Goal: Information Seeking & Learning: Learn about a topic

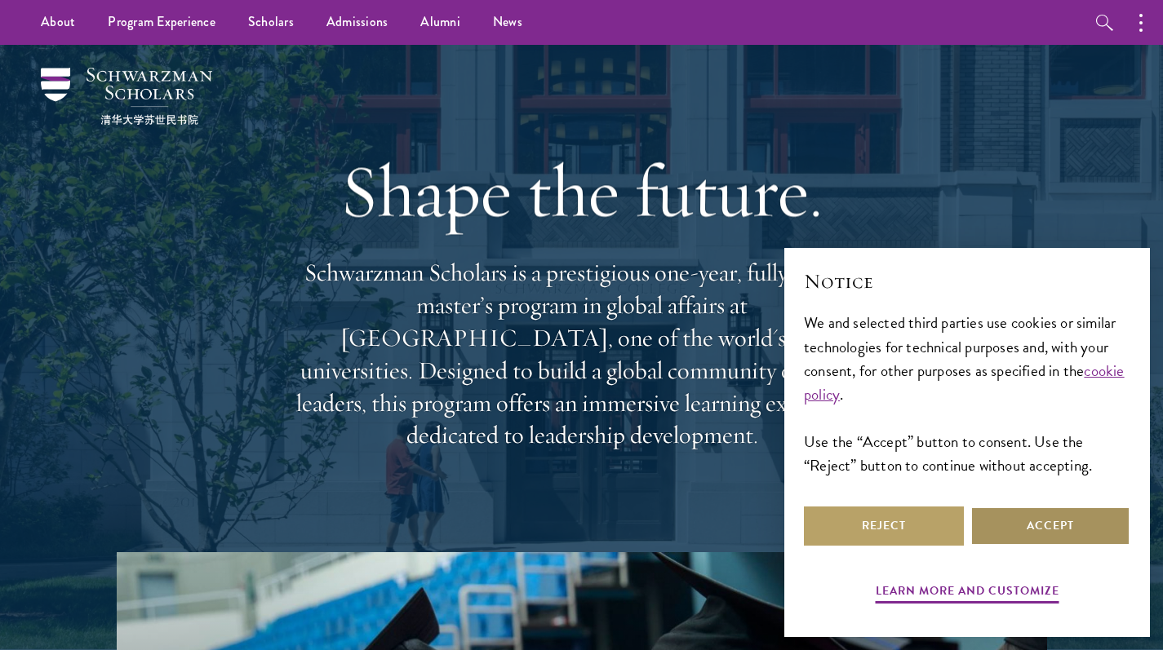
click at [1053, 530] on button "Accept" at bounding box center [1050, 526] width 160 height 39
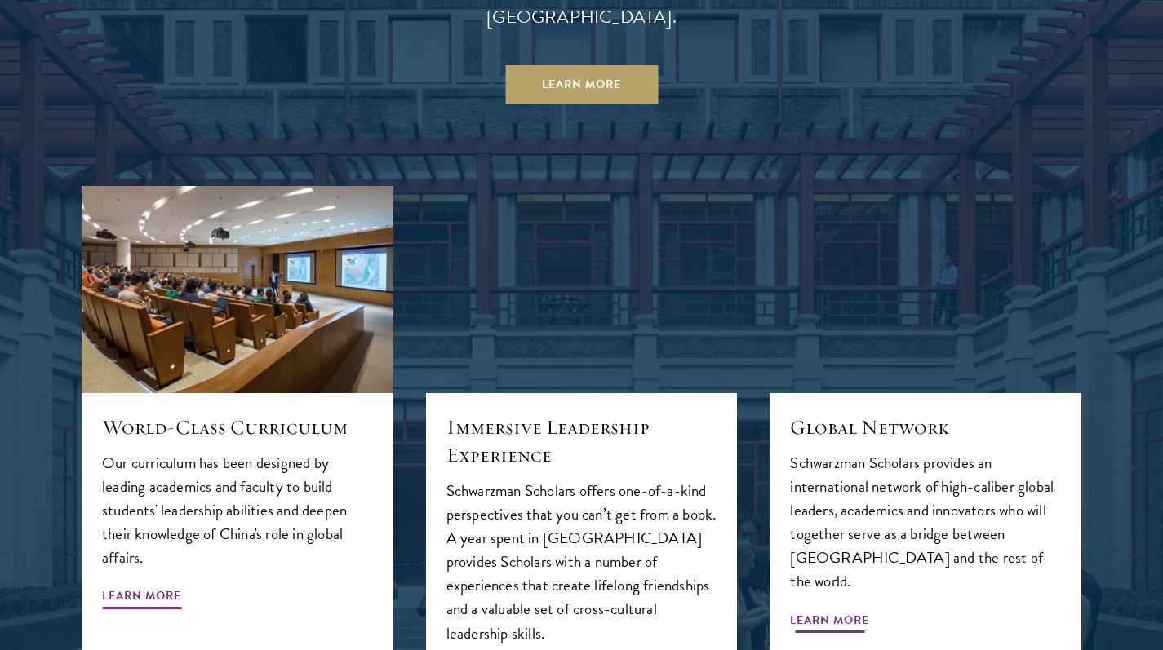
scroll to position [1629, 0]
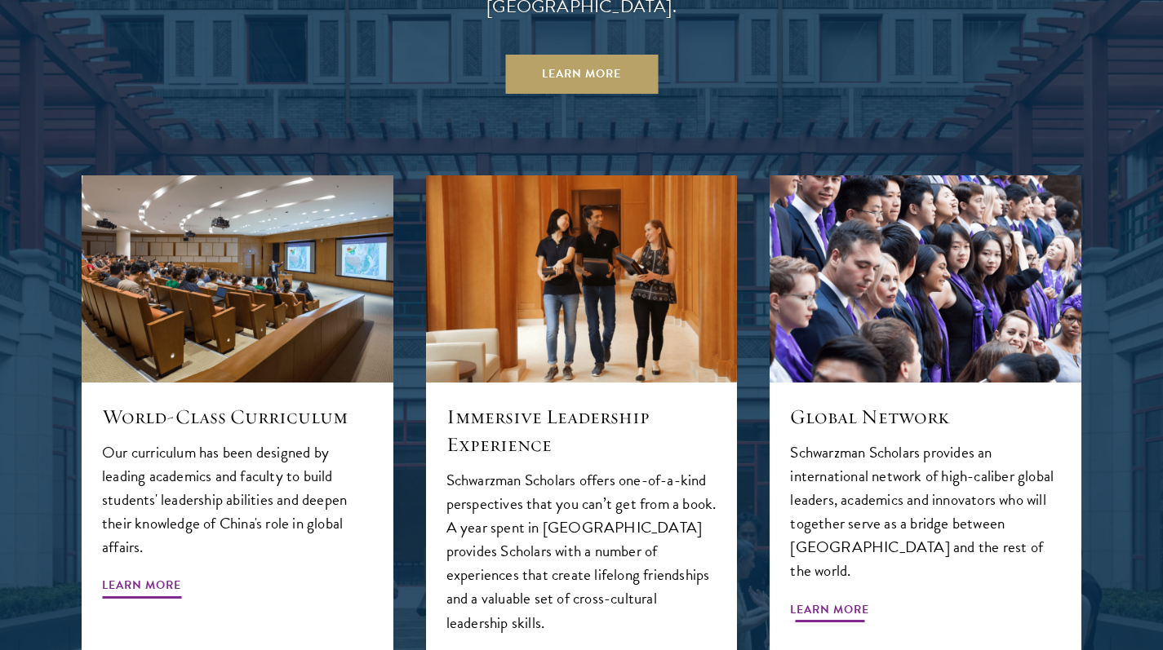
click at [859, 404] on div "Global Network Schwarzman Scholars provides an international network of high-ca…" at bounding box center [926, 548] width 312 height 330
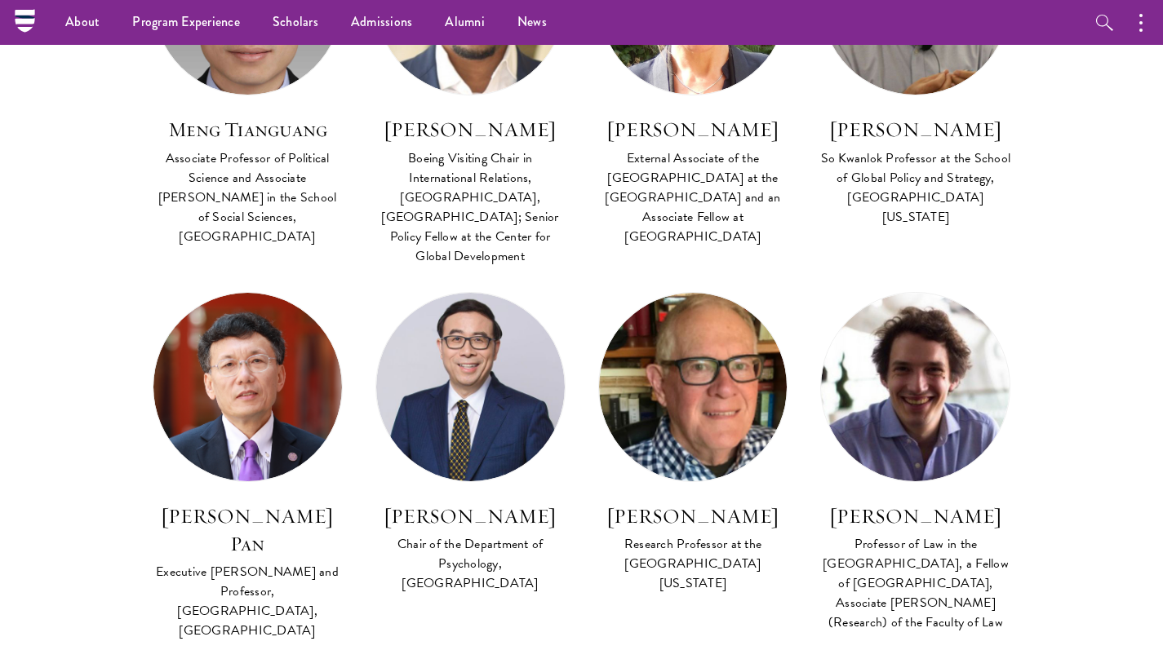
scroll to position [3630, 0]
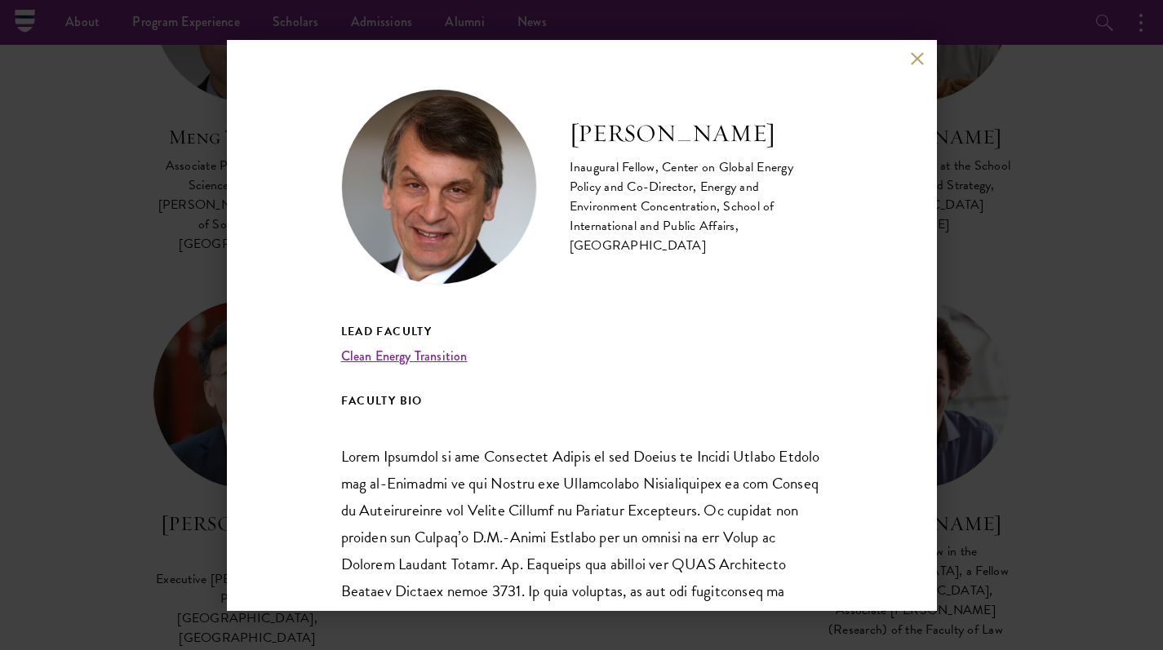
click at [919, 58] on button at bounding box center [918, 59] width 14 height 14
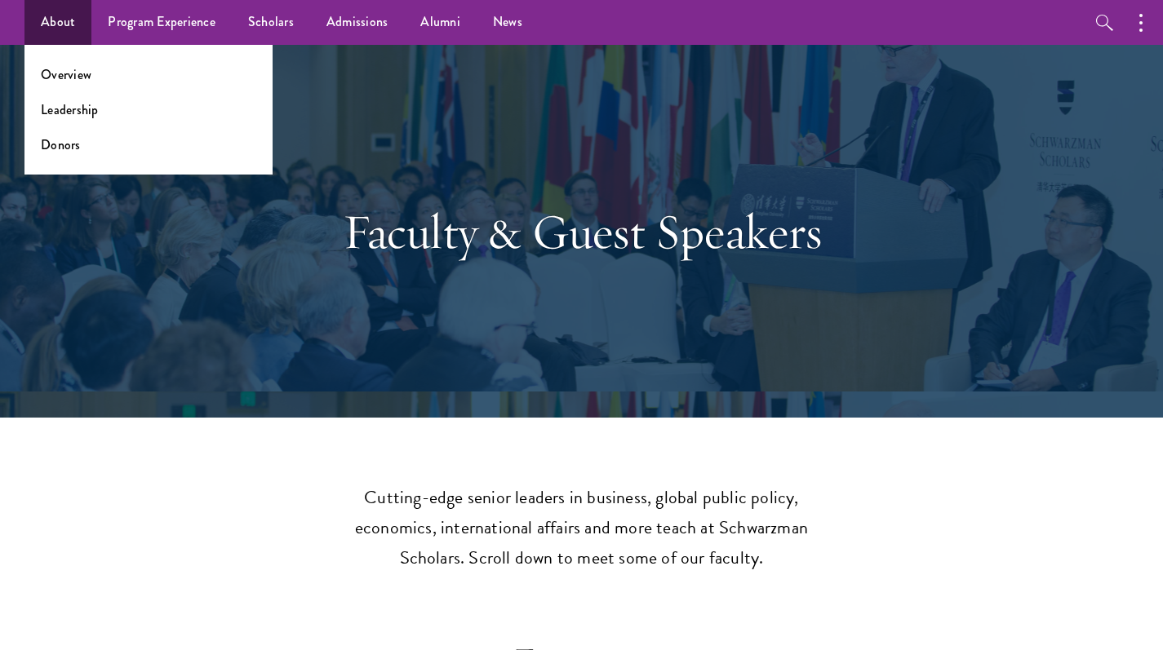
click at [64, 24] on link "About" at bounding box center [57, 22] width 67 height 45
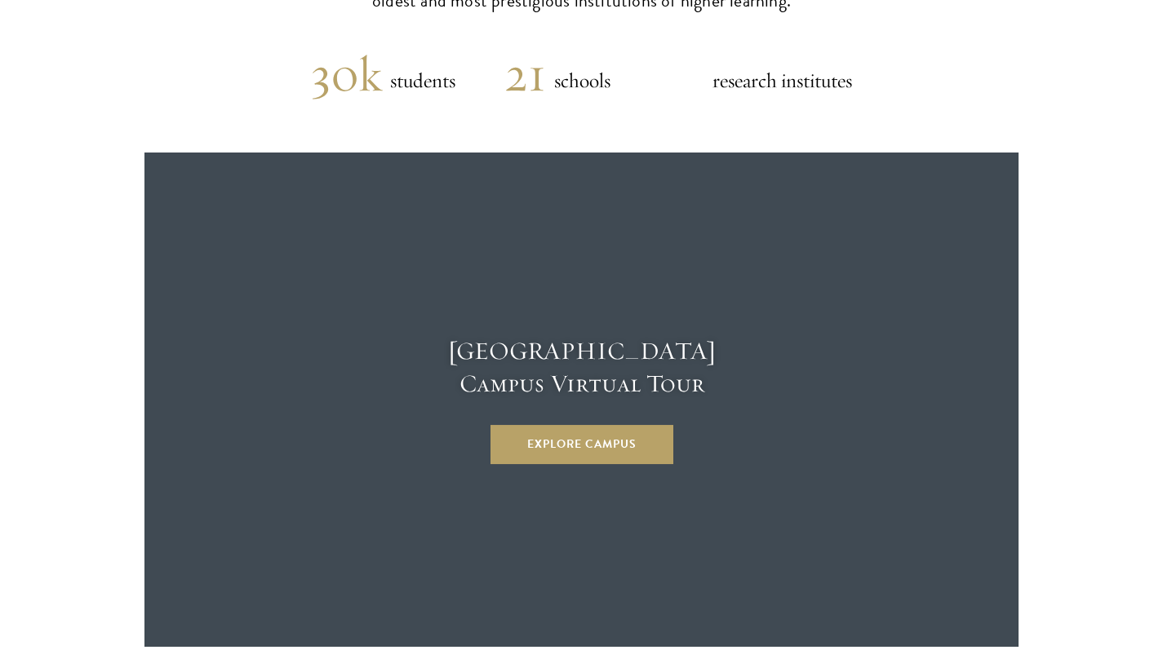
scroll to position [4768, 0]
